Goal: Find specific page/section: Find specific page/section

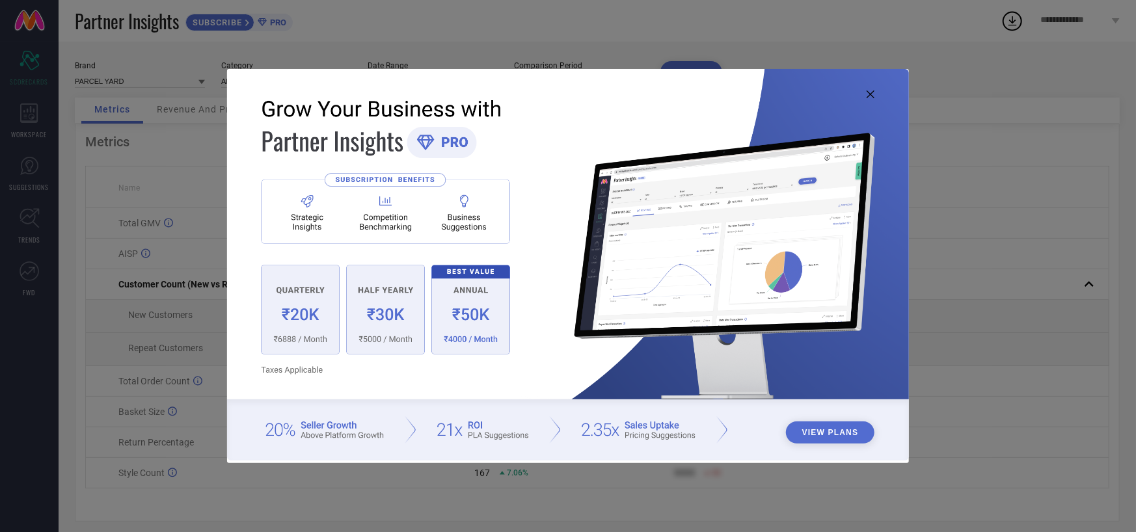
click at [873, 87] on img at bounding box center [568, 265] width 682 height 392
click at [872, 91] on icon at bounding box center [871, 94] width 8 height 8
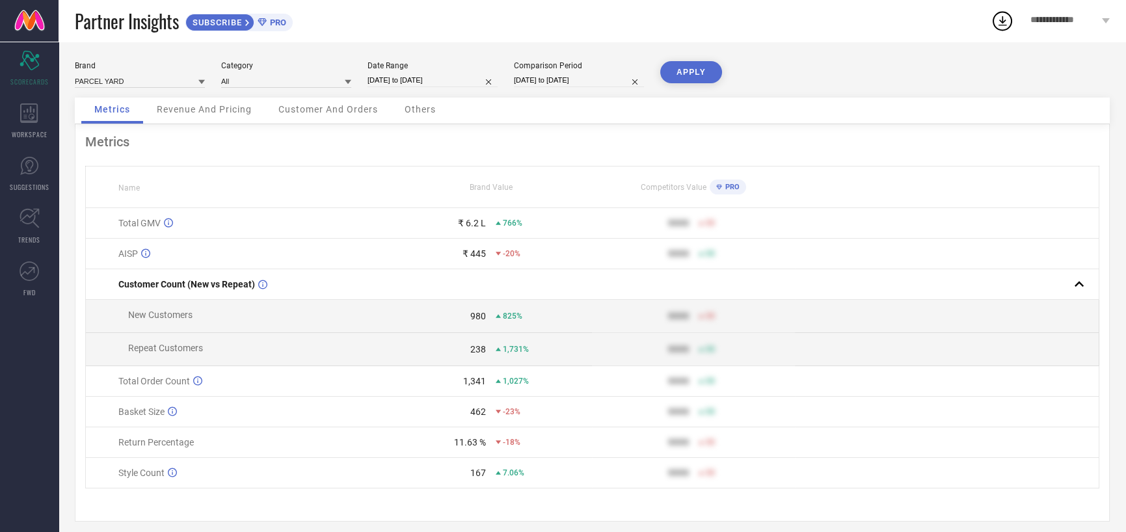
click at [269, 21] on span "PRO" at bounding box center [277, 23] width 20 height 10
click at [33, 144] on div "WORKSPACE" at bounding box center [29, 121] width 59 height 52
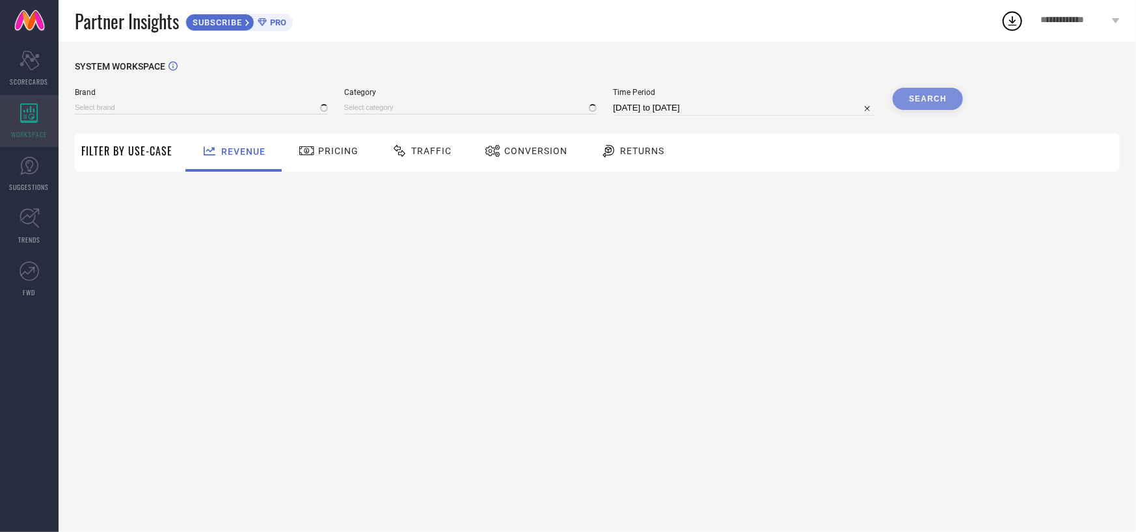
type input "PARCEL YARD"
type input "All"
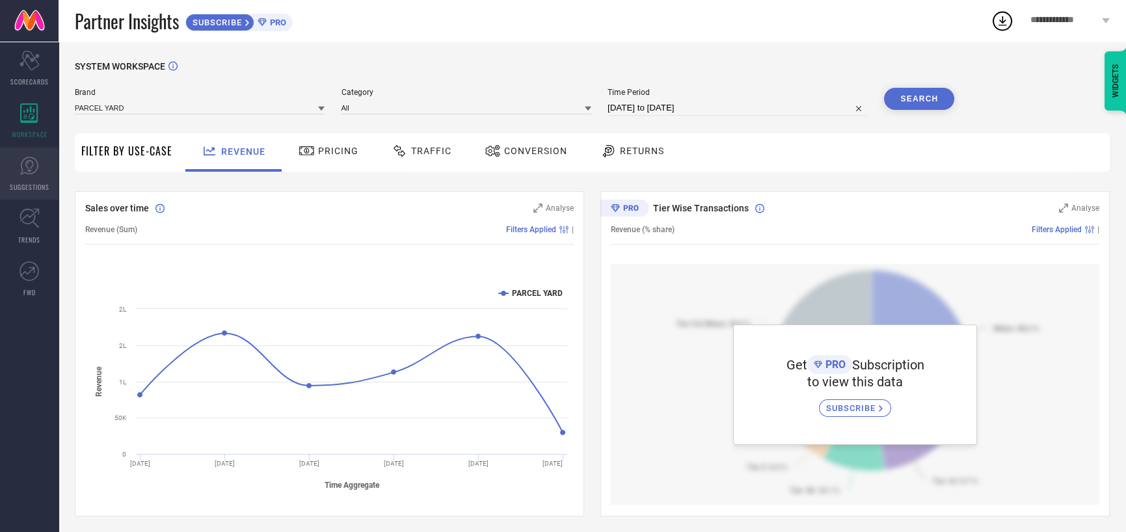
click at [36, 176] on link "SUGGESTIONS" at bounding box center [29, 174] width 59 height 52
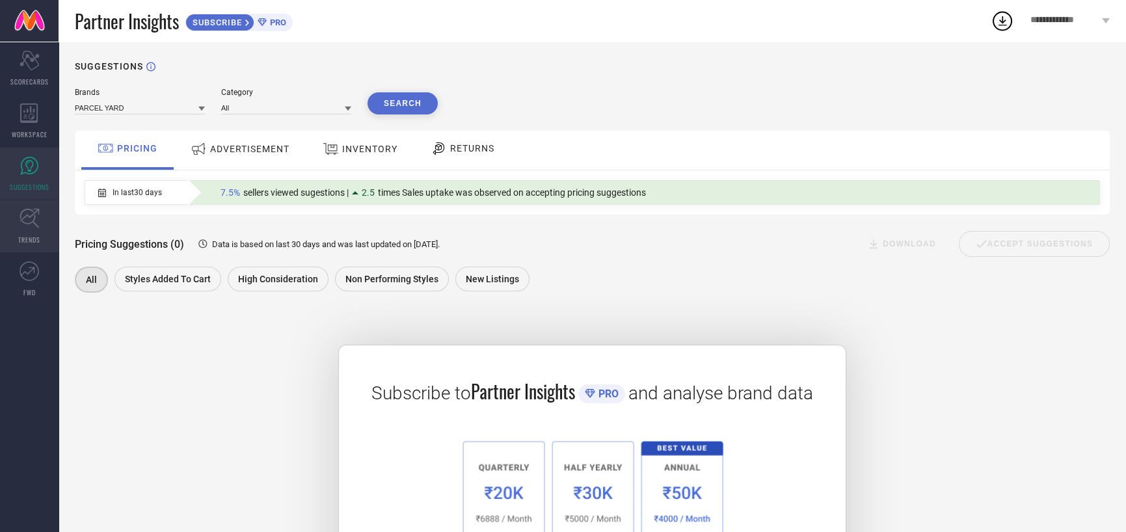
click at [21, 224] on icon at bounding box center [30, 218] width 20 height 20
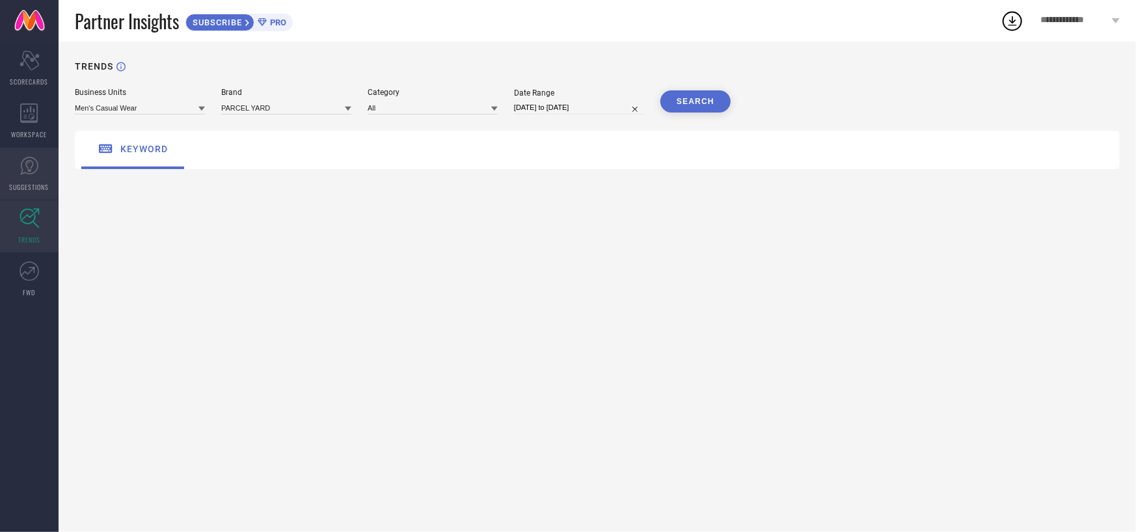
click at [31, 177] on link "SUGGESTIONS" at bounding box center [29, 174] width 59 height 52
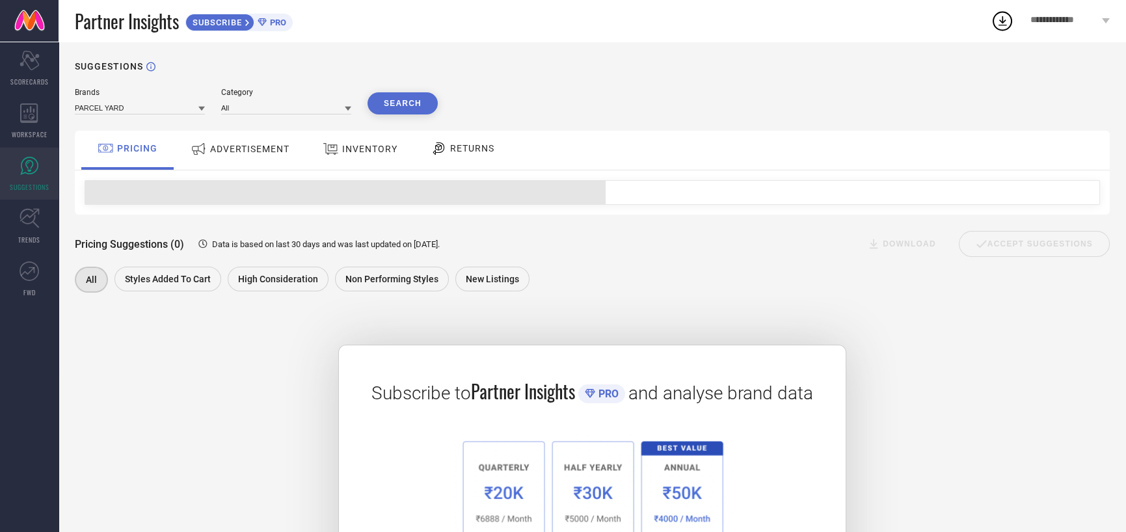
click at [240, 151] on span "ADVERTISEMENT" at bounding box center [249, 149] width 79 height 10
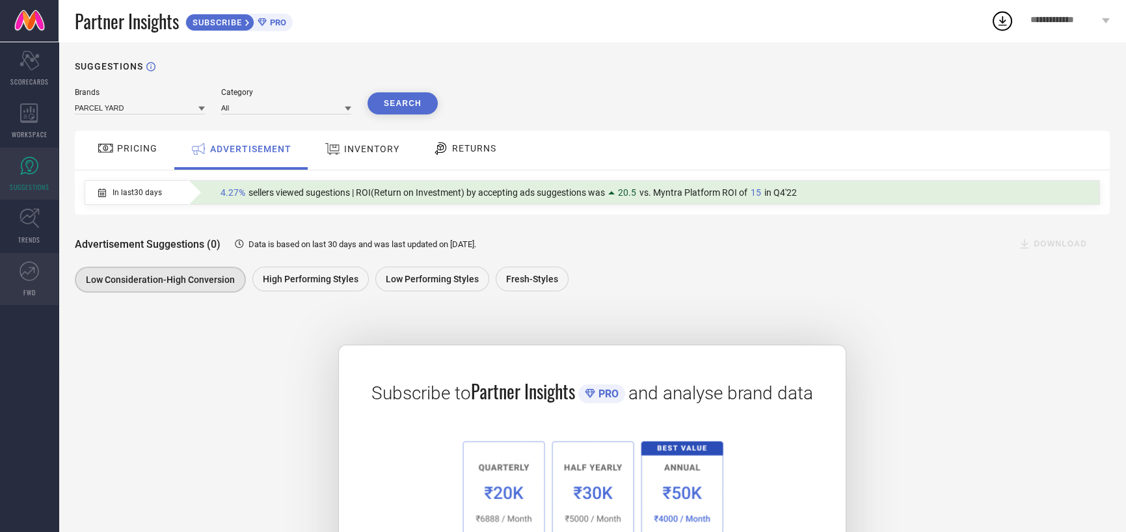
click at [29, 254] on link "FWD" at bounding box center [29, 279] width 59 height 52
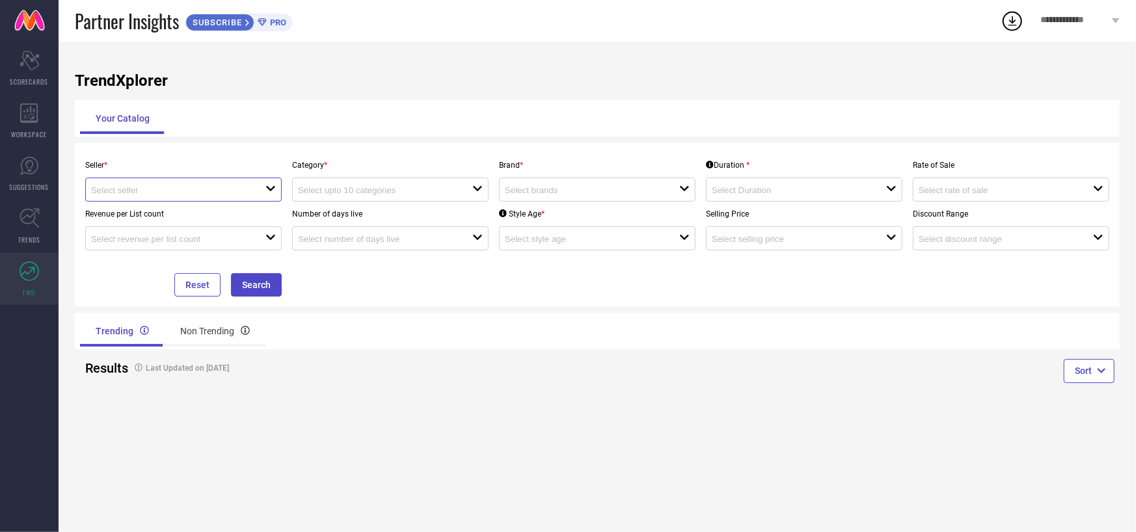
click at [185, 193] on input at bounding box center [169, 190] width 157 height 10
click at [191, 217] on li "PHOENIX INTERNATIONAL ( 14714 )" at bounding box center [183, 214] width 195 height 23
type input "PHOENIX INTERNATIONAL ( 14714 )"
click at [331, 187] on input at bounding box center [376, 190] width 157 height 10
click at [446, 329] on div "Trending Non Trending" at bounding box center [336, 331] width 512 height 31
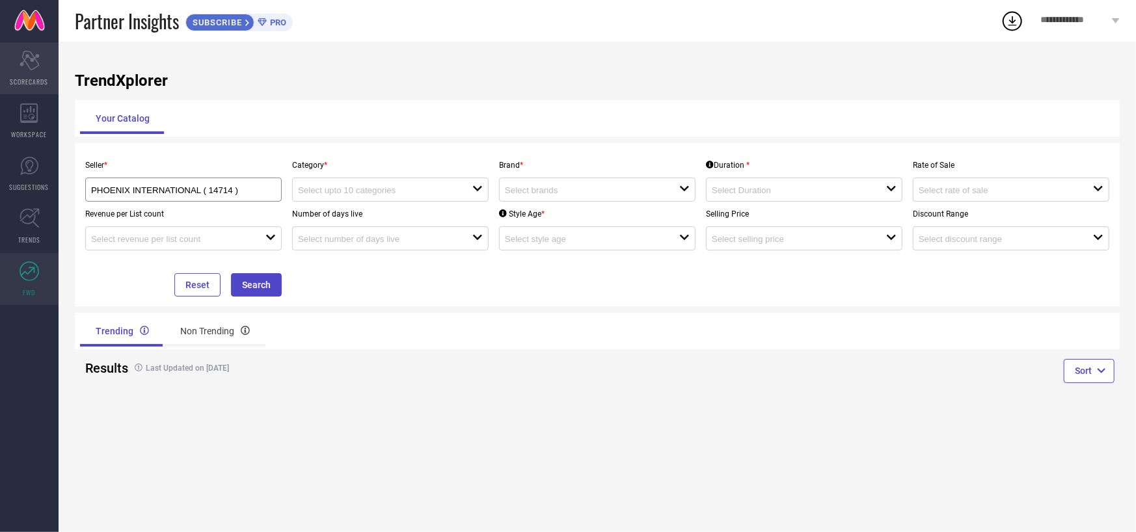
click at [27, 83] on span "SCORECARDS" at bounding box center [29, 82] width 38 height 10
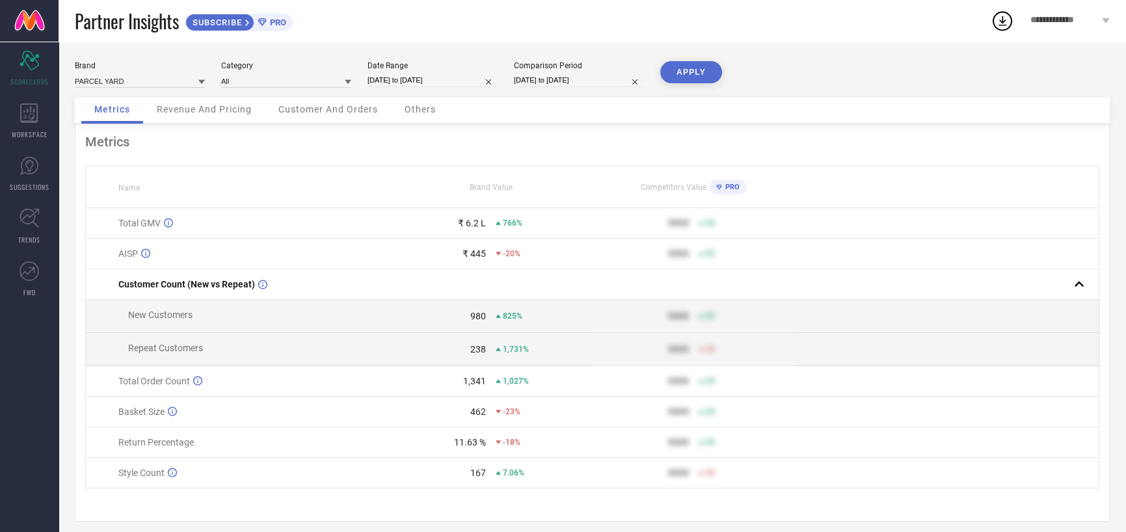
scroll to position [17, 0]
